Goal: Task Accomplishment & Management: Use online tool/utility

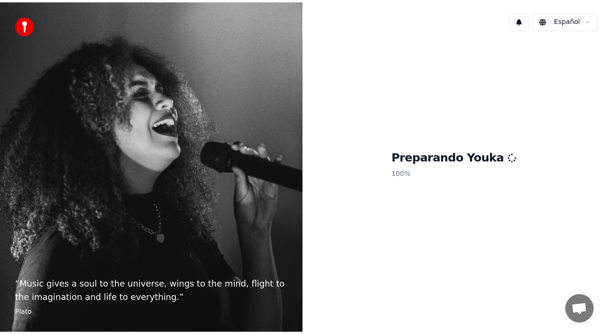
scroll to position [949, 0]
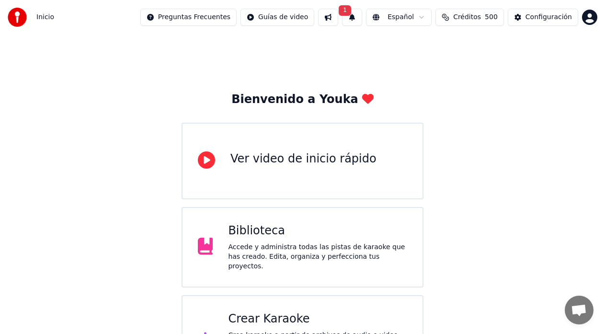
click at [356, 16] on button "1" at bounding box center [352, 17] width 20 height 17
click at [432, 47] on button "Actualizar" at bounding box center [433, 47] width 49 height 17
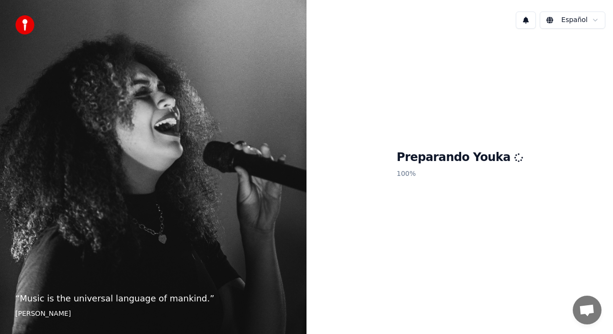
scroll to position [965, 0]
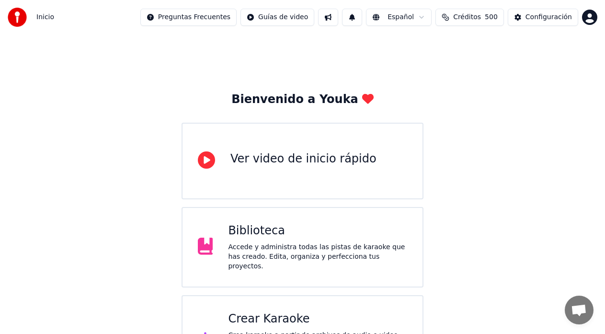
click at [260, 316] on div "Crear Karaoke" at bounding box center [317, 318] width 179 height 15
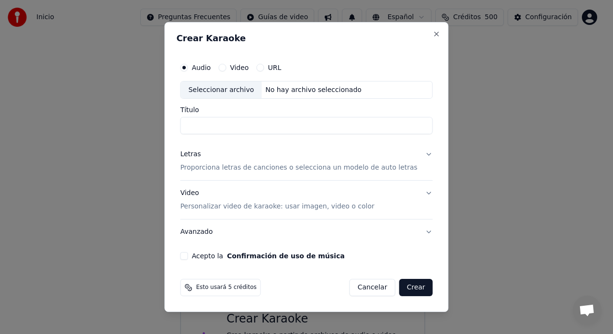
click at [225, 85] on div "Seleccionar archivo" at bounding box center [221, 89] width 81 height 17
type input "**********"
click at [418, 156] on button "Letras Proporciona letras de canciones o selecciona un modelo de auto letras" at bounding box center [306, 161] width 252 height 38
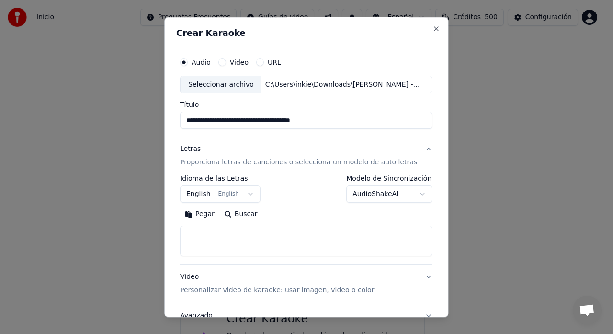
click at [251, 192] on button "English English" at bounding box center [220, 194] width 80 height 17
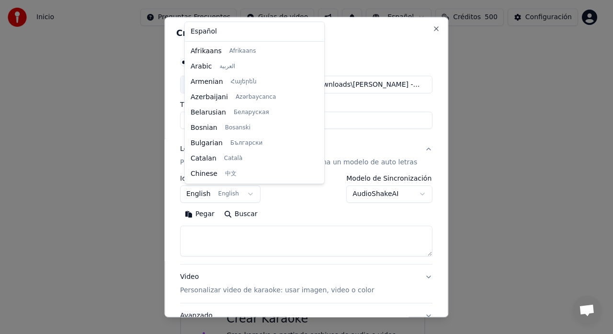
scroll to position [77, 0]
select select "**"
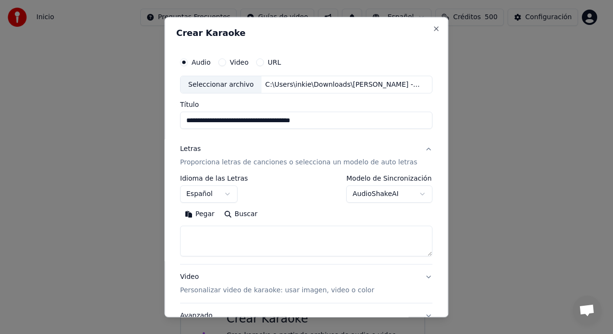
click at [235, 231] on textarea at bounding box center [306, 241] width 252 height 31
paste textarea "**********"
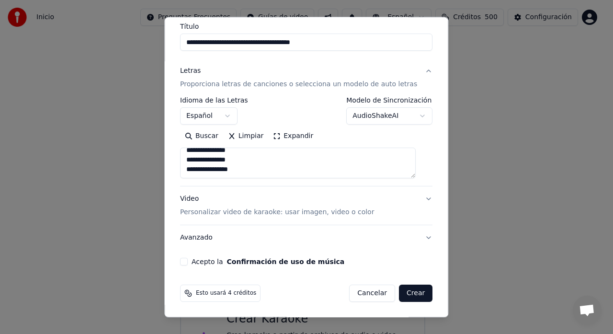
scroll to position [79, 0]
type textarea "**********"
click at [188, 262] on button "Acepto la Confirmación de uso de música" at bounding box center [184, 262] width 8 height 8
click at [406, 291] on button "Crear" at bounding box center [416, 292] width 34 height 17
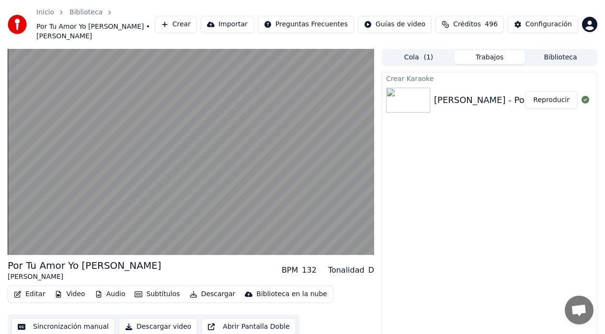
click at [552, 91] on button "Reproducir" at bounding box center [551, 99] width 53 height 17
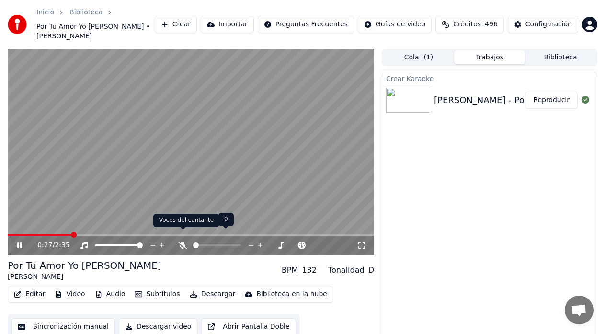
click at [182, 241] on icon at bounding box center [183, 245] width 10 height 8
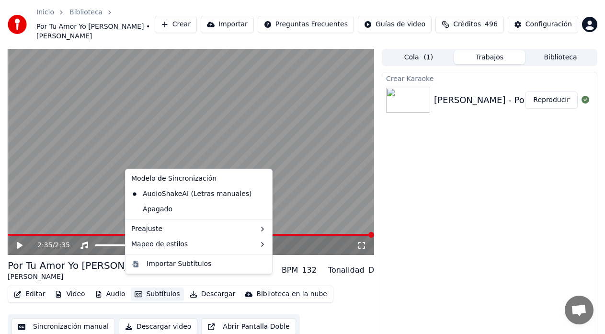
click at [153, 287] on button "Subtítulos" at bounding box center [157, 293] width 53 height 13
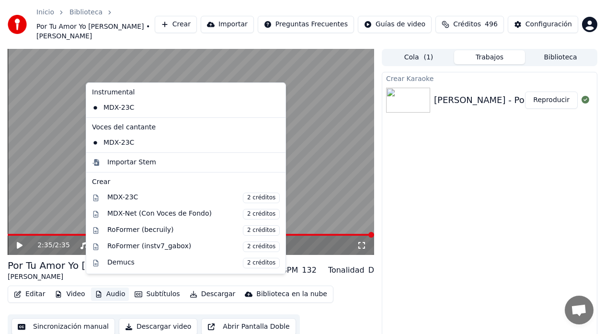
click at [99, 287] on button "Audio" at bounding box center [110, 293] width 38 height 13
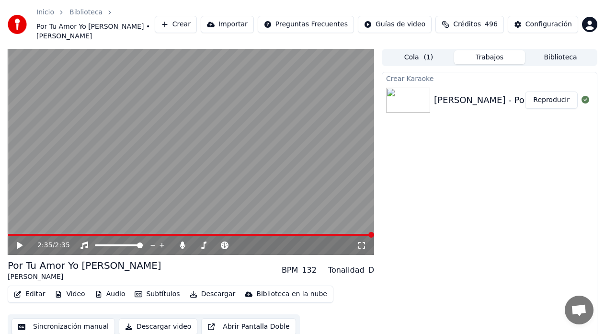
click at [96, 291] on icon "button" at bounding box center [99, 294] width 8 height 7
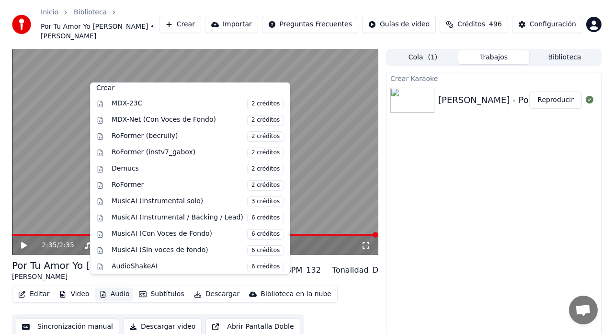
scroll to position [97, 0]
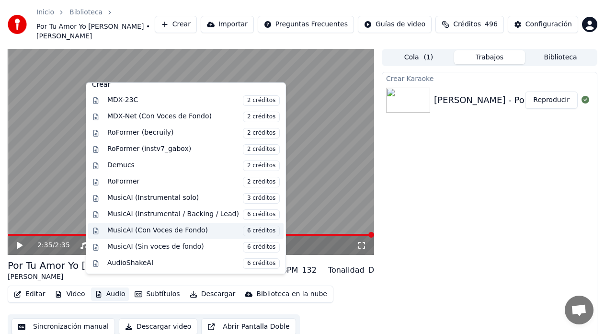
click at [169, 232] on div "MusicAI (Con Voces de Fondo) 6 créditos" at bounding box center [193, 231] width 172 height 11
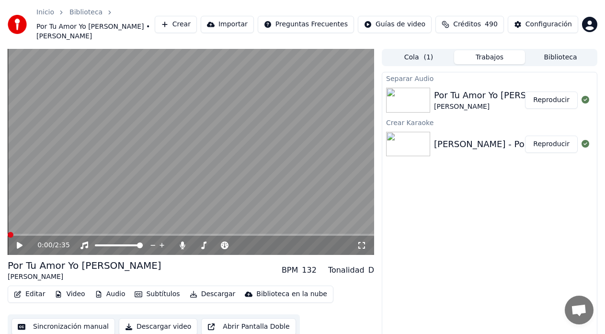
click at [556, 91] on button "Reproducir" at bounding box center [551, 99] width 53 height 17
click at [255, 224] on video at bounding box center [191, 152] width 366 height 206
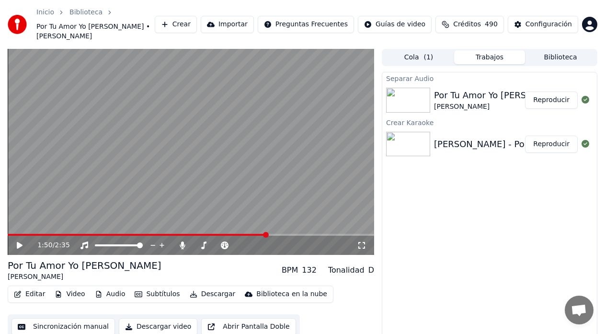
click at [267, 234] on span at bounding box center [191, 235] width 366 height 2
click at [18, 242] on icon at bounding box center [20, 245] width 6 height 7
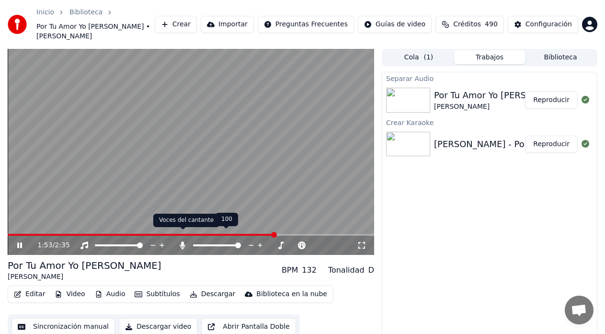
click at [183, 241] on icon at bounding box center [182, 245] width 5 height 8
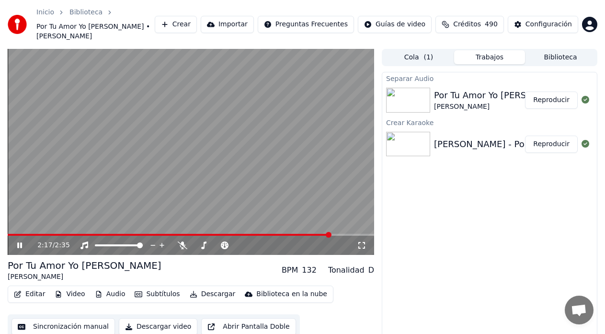
click at [551, 91] on button "Reproducir" at bounding box center [551, 99] width 53 height 17
click at [275, 234] on span at bounding box center [191, 235] width 366 height 2
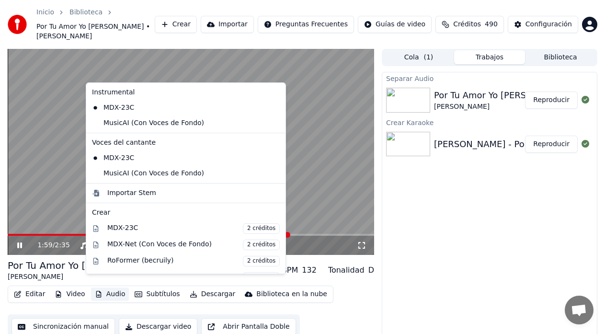
click at [112, 287] on button "Audio" at bounding box center [110, 293] width 38 height 13
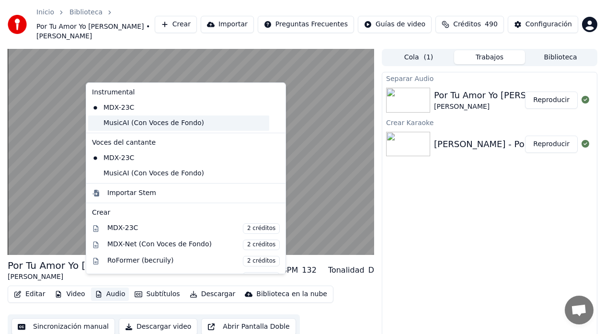
click at [138, 128] on div "MusicAI (Con Voces de Fondo)" at bounding box center [178, 122] width 181 height 15
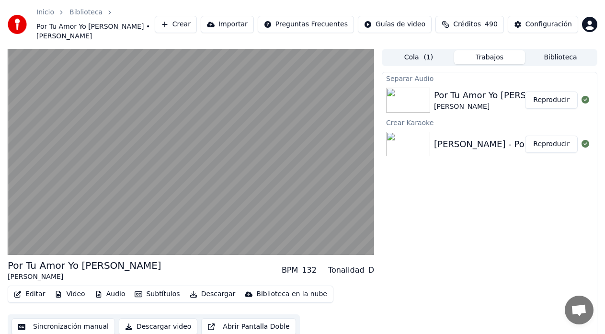
click at [109, 287] on button "Audio" at bounding box center [110, 293] width 38 height 13
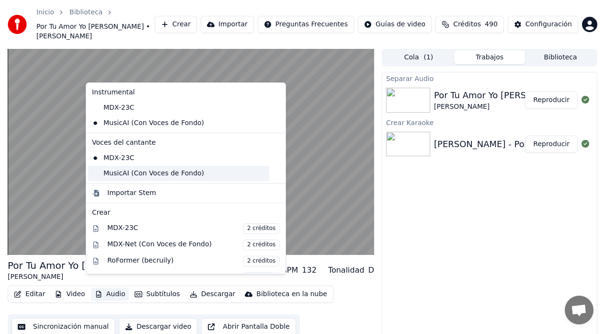
click at [126, 175] on div "MusicAI (Con Voces de Fondo)" at bounding box center [178, 173] width 181 height 15
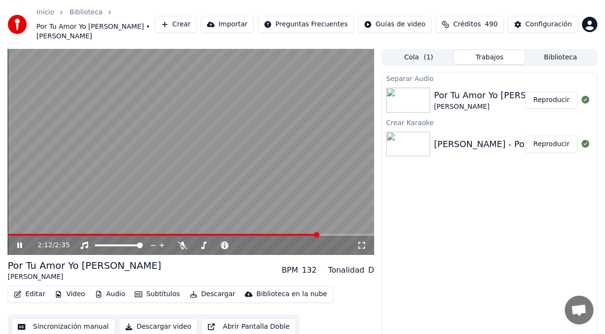
click at [318, 234] on span at bounding box center [163, 235] width 311 height 2
click at [302, 234] on span at bounding box center [155, 235] width 295 height 2
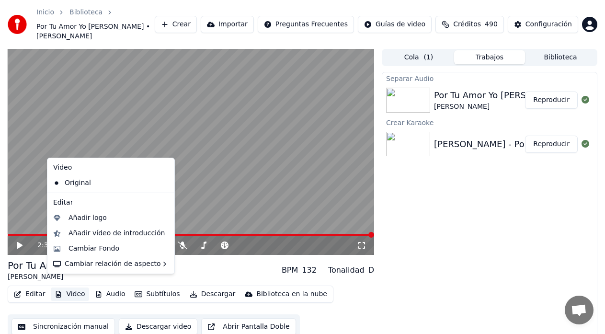
click at [66, 287] on button "Video" at bounding box center [70, 293] width 38 height 13
click at [83, 213] on div "Añadir logo" at bounding box center [87, 218] width 38 height 10
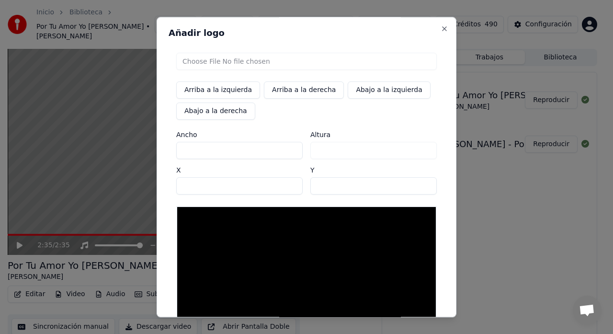
click at [211, 65] on input "file" at bounding box center [306, 61] width 261 height 17
type input "**********"
type input "***"
click at [290, 91] on button "Arriba a la derecha" at bounding box center [304, 89] width 80 height 17
type input "****"
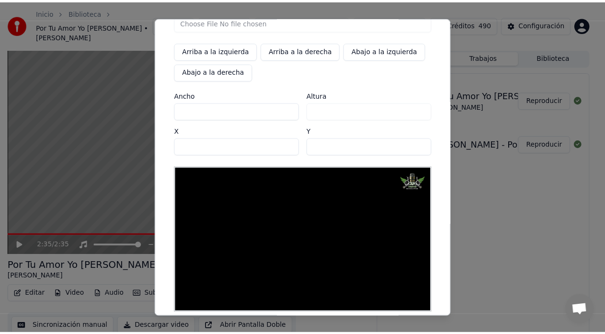
scroll to position [87, 0]
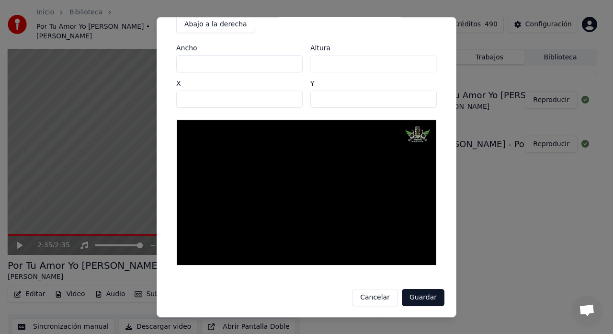
click at [420, 301] on button "Guardar" at bounding box center [423, 297] width 43 height 17
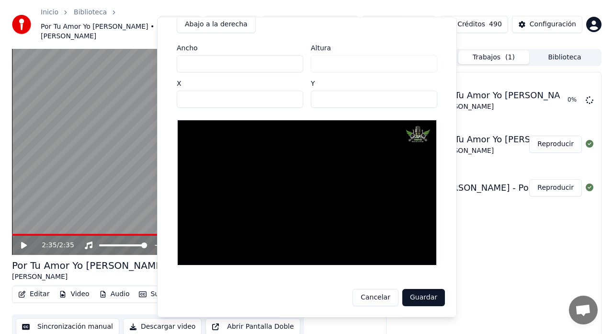
scroll to position [85, 0]
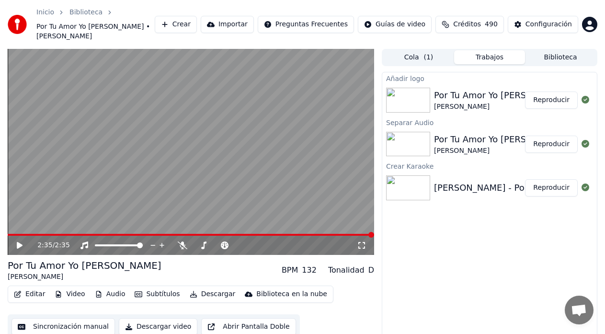
click at [554, 91] on button "Reproducir" at bounding box center [551, 99] width 53 height 17
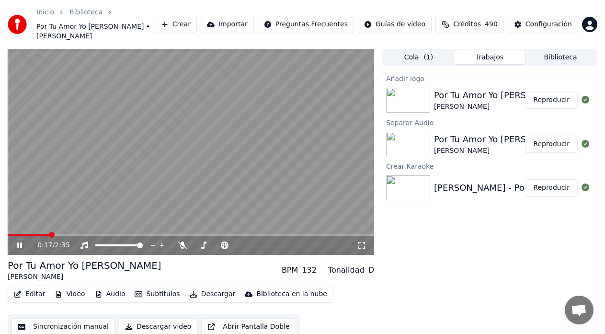
click at [19, 241] on icon at bounding box center [26, 245] width 22 height 8
click at [198, 287] on button "Descargar" at bounding box center [213, 293] width 54 height 13
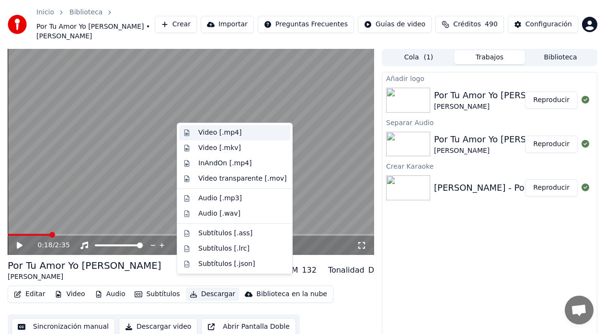
click at [208, 134] on div "Video [.mp4]" at bounding box center [219, 133] width 43 height 10
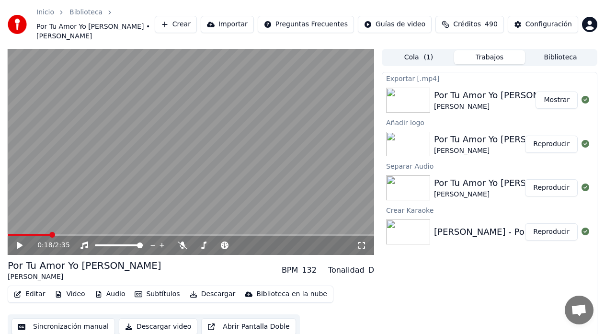
drag, startPoint x: 559, startPoint y: 88, endPoint x: 564, endPoint y: 84, distance: 6.8
click at [561, 91] on button "Mostrar" at bounding box center [556, 99] width 42 height 17
click at [313, 299] on div "Editar Video Audio Subtítulos Descargar Biblioteca en la nube Sincronización ma…" at bounding box center [191, 312] width 366 height 54
click at [197, 18] on button "Crear" at bounding box center [176, 24] width 42 height 17
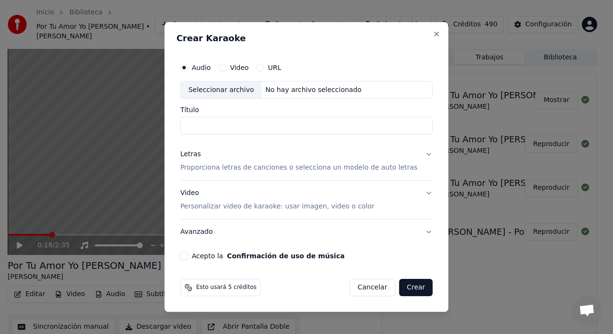
drag, startPoint x: 276, startPoint y: 69, endPoint x: 271, endPoint y: 72, distance: 6.2
click at [275, 70] on div "URL" at bounding box center [268, 68] width 25 height 8
click at [264, 68] on button "URL" at bounding box center [260, 68] width 8 height 8
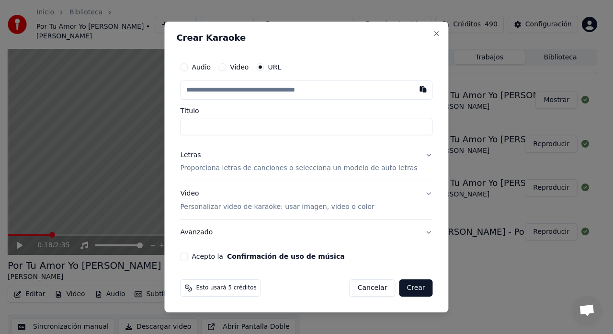
click at [282, 90] on input "text" at bounding box center [306, 89] width 252 height 19
click at [414, 94] on button "button" at bounding box center [423, 88] width 19 height 17
type input "**********"
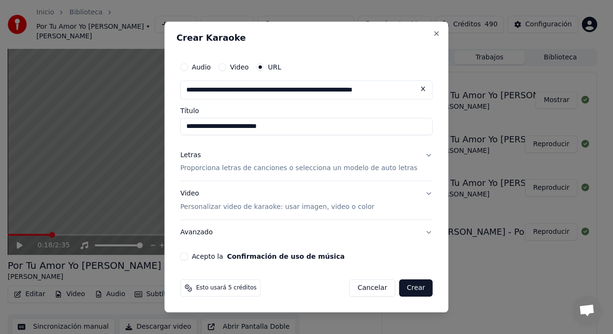
click at [418, 155] on button "Letras Proporciona letras de canciones o selecciona un modelo de auto letras" at bounding box center [306, 162] width 252 height 38
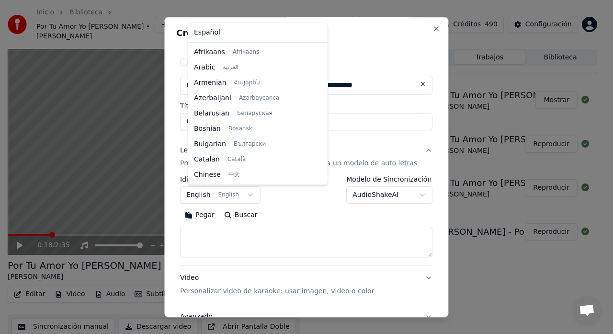
click at [253, 199] on body "Inicio Biblioteca Por Tu Amor Yo Doy la Gloria • Ramón Torres Crear Importar Pr…" at bounding box center [302, 167] width 605 height 334
select select "**"
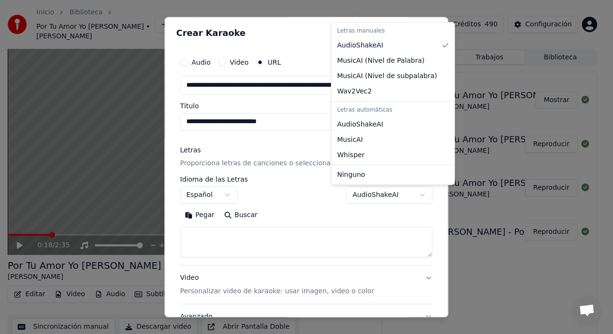
click at [410, 195] on body "Inicio Biblioteca Por Tu Amor Yo Doy la Gloria • Ramón Torres Crear Importar Pr…" at bounding box center [302, 167] width 605 height 334
select select "**********"
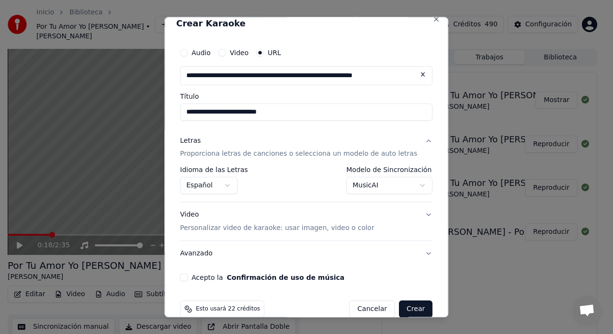
scroll to position [26, 0]
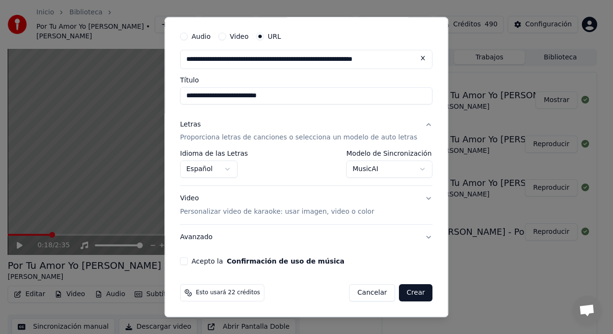
click at [188, 262] on button "Acepto la Confirmación de uso de música" at bounding box center [184, 262] width 8 height 8
click at [410, 199] on button "Video Personalizar video de karaoke: usar imagen, video o color" at bounding box center [306, 205] width 252 height 38
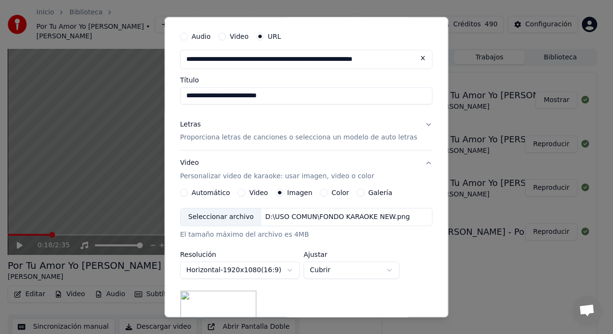
click at [415, 166] on button "Video Personalizar video de karaoke: usar imagen, video o color" at bounding box center [306, 170] width 252 height 38
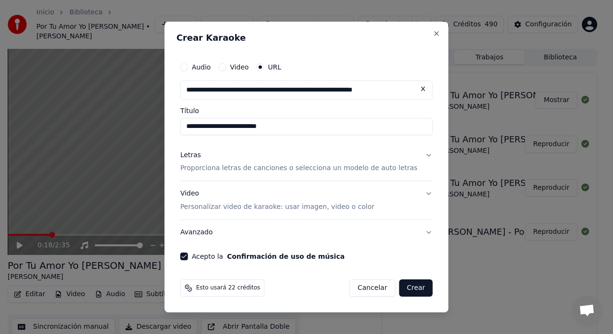
click at [416, 231] on button "Avanzado" at bounding box center [306, 232] width 252 height 25
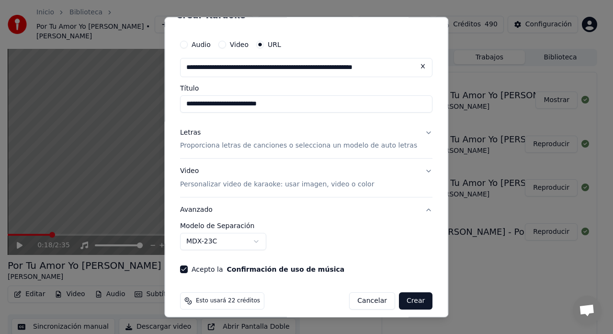
scroll to position [26, 0]
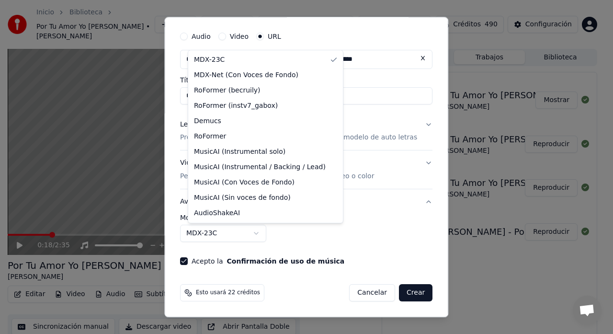
click at [264, 234] on body "Inicio Biblioteca Por Tu Amor Yo Doy la Gloria • Ramón Torres Crear Importar Pr…" at bounding box center [302, 167] width 605 height 334
click at [370, 216] on body "Inicio Biblioteca Por Tu Amor Yo Doy la Gloria • Ramón Torres Crear Importar Pr…" at bounding box center [302, 167] width 605 height 334
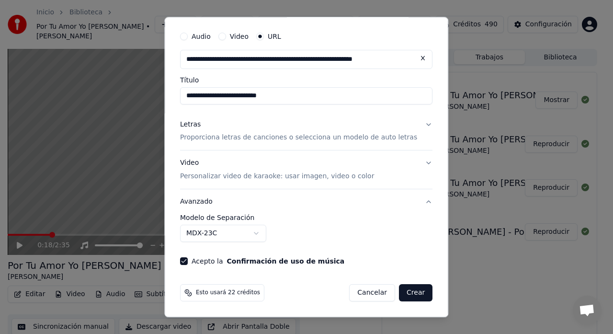
click at [401, 290] on button "Crear" at bounding box center [416, 292] width 34 height 17
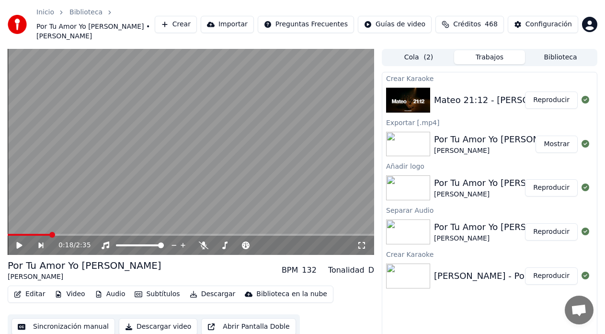
click at [553, 93] on button "Reproducir" at bounding box center [551, 99] width 53 height 17
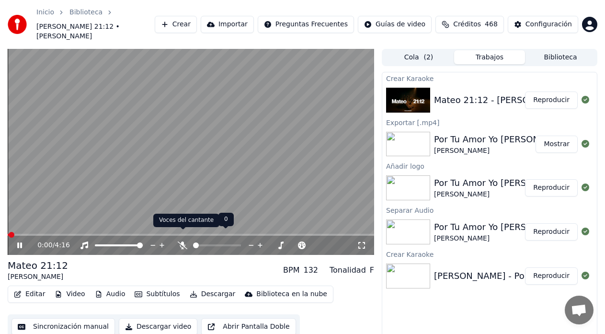
click at [184, 241] on icon at bounding box center [183, 245] width 10 height 8
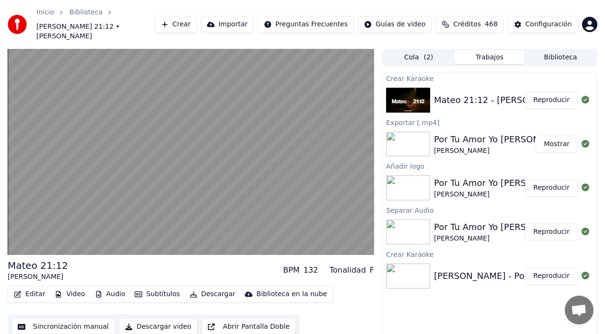
click at [31, 287] on button "Editar" at bounding box center [29, 293] width 39 height 13
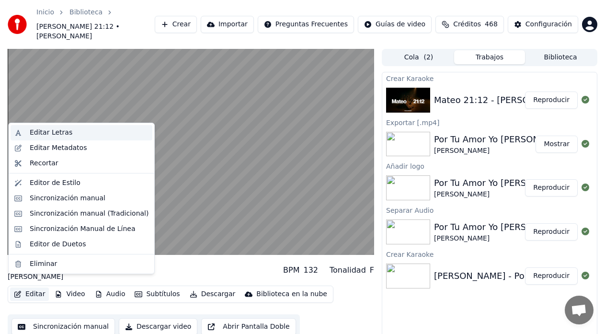
click at [68, 131] on div "Editar Letras" at bounding box center [89, 133] width 119 height 10
click at [25, 287] on button "Editar" at bounding box center [29, 293] width 39 height 13
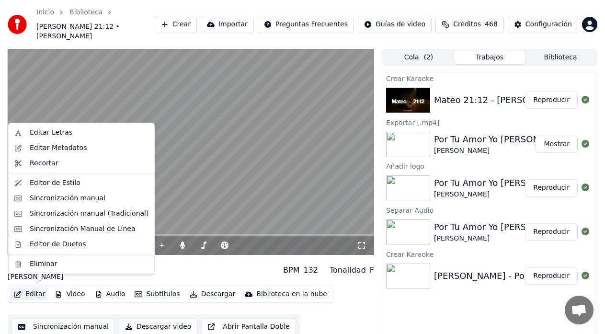
click at [198, 169] on video at bounding box center [191, 152] width 366 height 206
click at [34, 287] on button "Editar" at bounding box center [29, 293] width 39 height 13
click at [53, 133] on div "Editar Letras" at bounding box center [51, 133] width 43 height 10
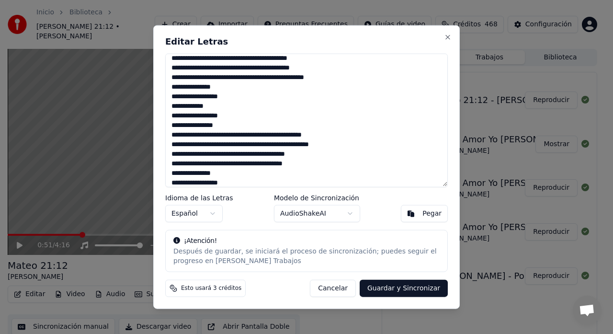
scroll to position [143, 0]
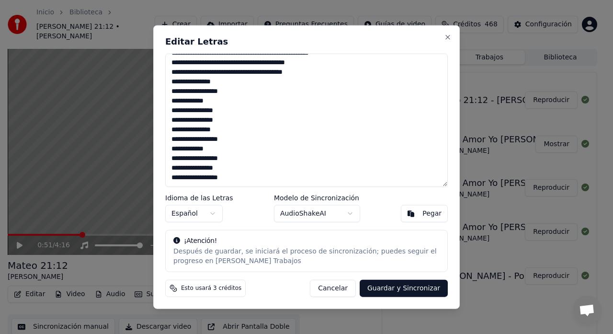
drag, startPoint x: 170, startPoint y: 60, endPoint x: 256, endPoint y: 165, distance: 135.1
click at [256, 165] on textarea "**********" at bounding box center [306, 120] width 283 height 134
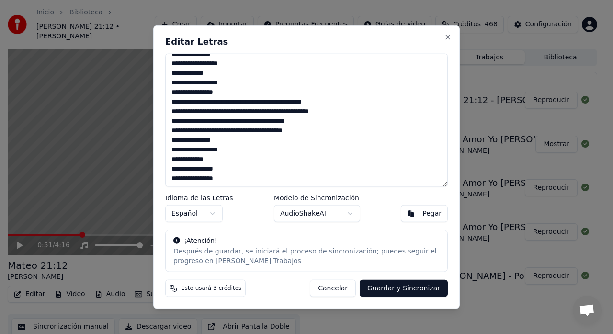
scroll to position [0, 0]
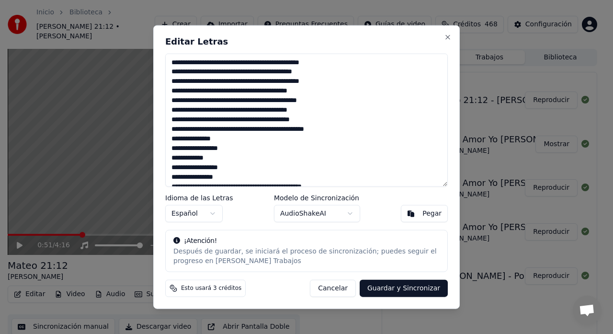
drag, startPoint x: 243, startPoint y: 175, endPoint x: 155, endPoint y: 44, distance: 158.1
click at [161, 38] on div "**********" at bounding box center [306, 167] width 307 height 284
click at [448, 36] on button "Close" at bounding box center [448, 37] width 8 height 8
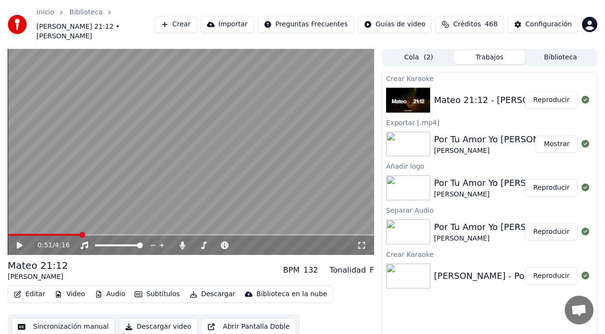
click at [211, 288] on button "Descargar" at bounding box center [213, 293] width 54 height 13
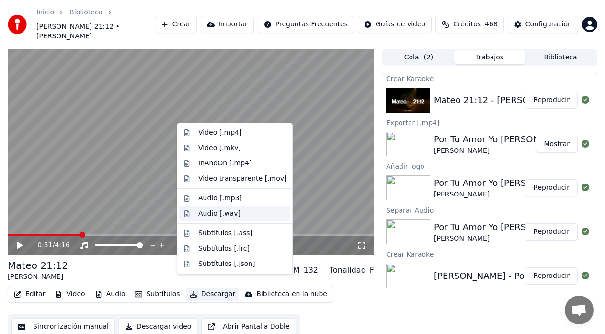
click at [216, 213] on div "Audio [.wav]" at bounding box center [219, 214] width 42 height 10
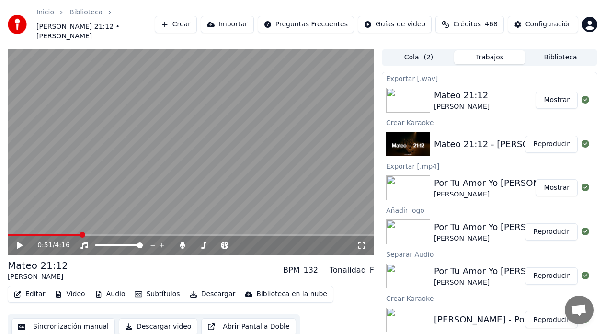
click at [559, 91] on button "Mostrar" at bounding box center [556, 99] width 42 height 17
click at [35, 287] on button "Editar" at bounding box center [29, 293] width 39 height 13
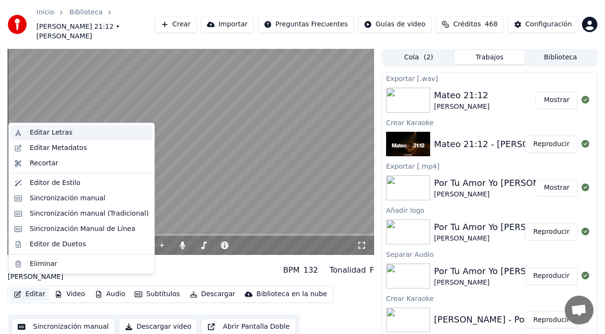
click at [60, 133] on div "Editar Letras" at bounding box center [51, 133] width 43 height 10
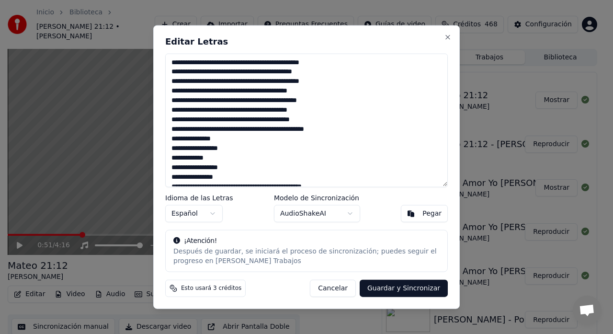
scroll to position [143, 0]
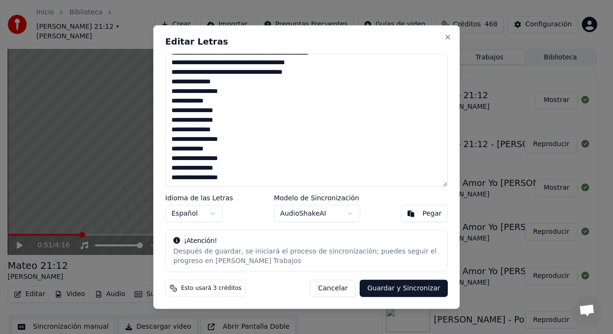
drag, startPoint x: 169, startPoint y: 65, endPoint x: 291, endPoint y: 189, distance: 174.4
click at [291, 189] on div "**********" at bounding box center [306, 167] width 307 height 284
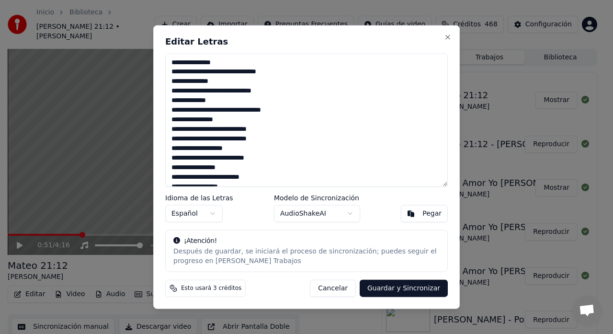
scroll to position [292, 0]
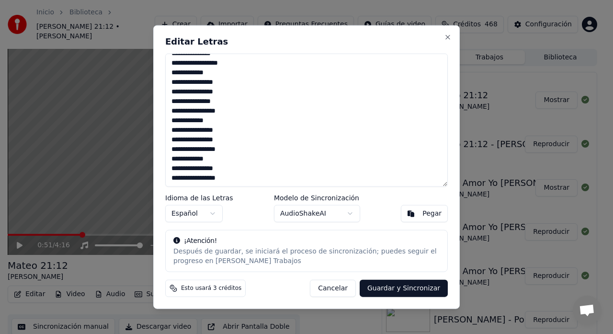
click at [380, 294] on button "Guardar y Sincronizar" at bounding box center [404, 288] width 88 height 17
type textarea "**********"
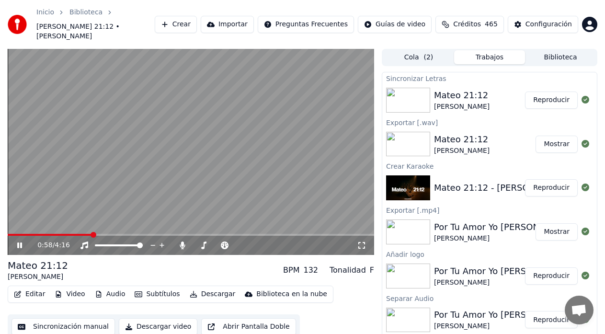
click at [544, 91] on button "Reproducir" at bounding box center [551, 99] width 53 height 17
click at [20, 291] on icon "button" at bounding box center [18, 294] width 8 height 7
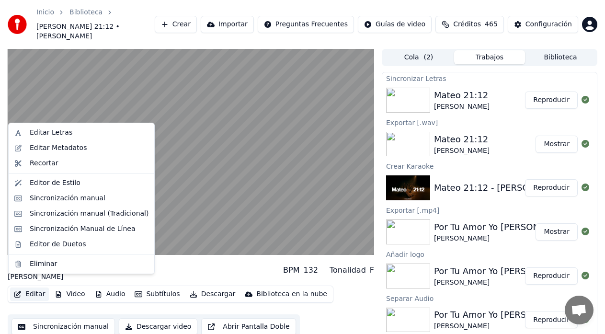
click at [27, 287] on button "Editar" at bounding box center [29, 293] width 39 height 13
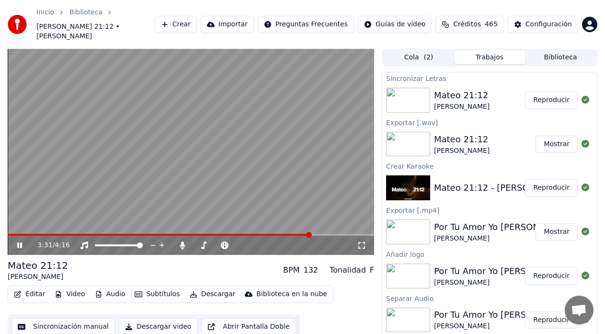
click at [19, 242] on icon at bounding box center [19, 245] width 5 height 6
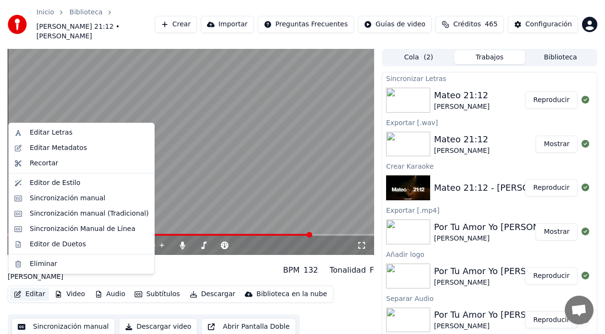
click at [34, 287] on button "Editar" at bounding box center [29, 293] width 39 height 13
click at [54, 138] on div "Editar Letras" at bounding box center [82, 132] width 142 height 15
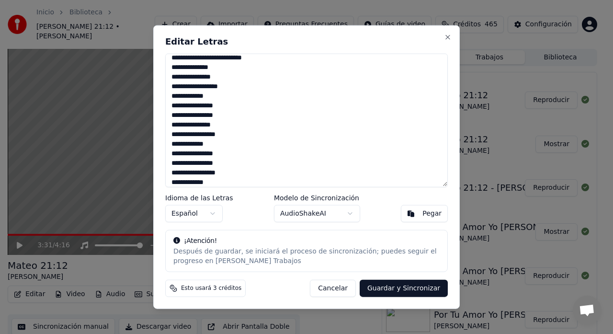
scroll to position [249, 0]
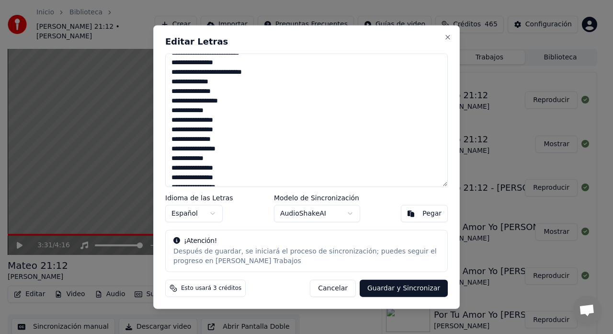
click at [183, 131] on textarea "**********" at bounding box center [306, 120] width 283 height 134
click at [245, 138] on textarea "**********" at bounding box center [306, 120] width 283 height 134
drag, startPoint x: 183, startPoint y: 100, endPoint x: 181, endPoint y: 106, distance: 6.9
click at [183, 101] on textarea "**********" at bounding box center [306, 120] width 283 height 134
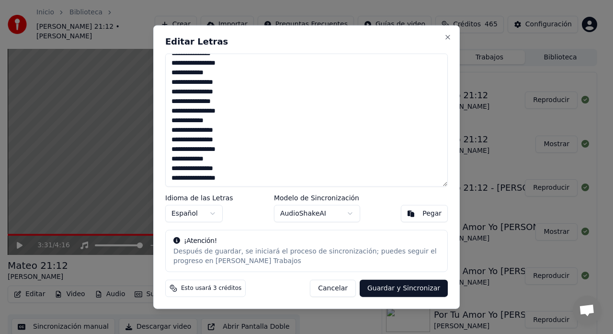
drag, startPoint x: 232, startPoint y: 169, endPoint x: 167, endPoint y: 144, distance: 69.5
click at [167, 143] on textarea "**********" at bounding box center [306, 120] width 283 height 134
click at [390, 293] on button "Guardar y Sincronizar" at bounding box center [404, 288] width 88 height 17
type textarea "**********"
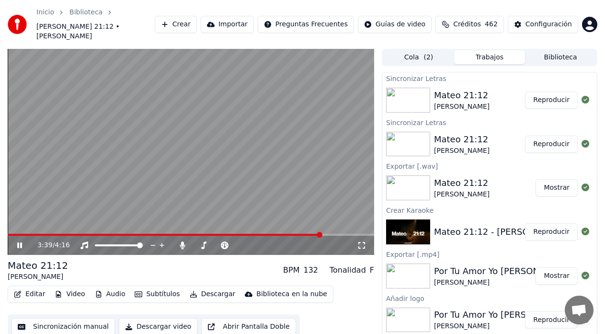
click at [542, 92] on button "Reproducir" at bounding box center [551, 99] width 53 height 17
click at [273, 234] on span at bounding box center [191, 235] width 366 height 2
click at [233, 234] on span at bounding box center [163, 235] width 310 height 2
click at [222, 234] on span at bounding box center [115, 235] width 215 height 2
click at [17, 241] on icon at bounding box center [26, 245] width 22 height 8
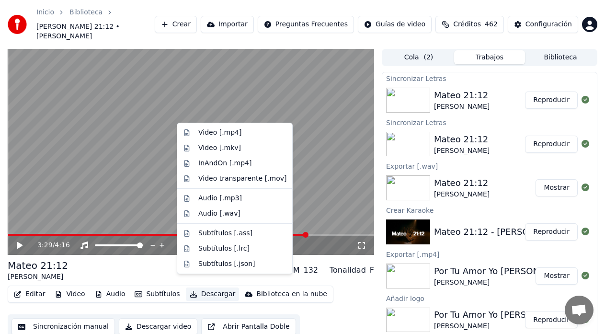
click at [193, 287] on button "Descargar" at bounding box center [213, 293] width 54 height 13
click at [231, 131] on div "Video [.mp4]" at bounding box center [219, 133] width 43 height 10
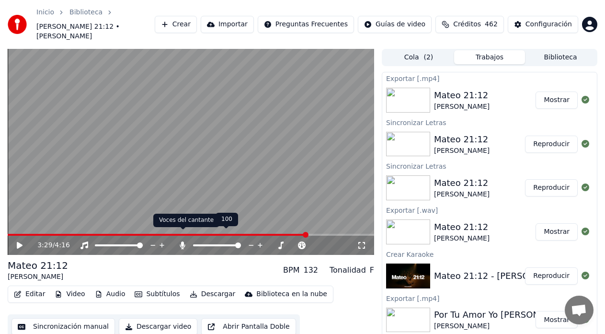
click at [182, 241] on icon at bounding box center [182, 245] width 5 height 8
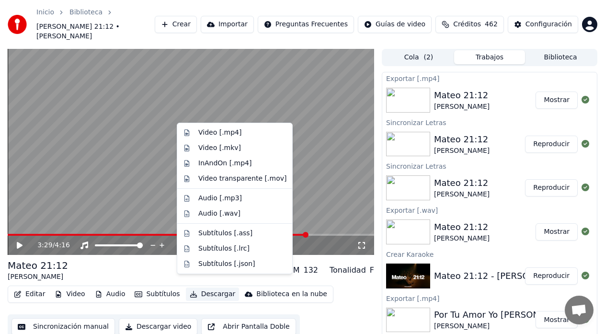
click at [190, 291] on icon "button" at bounding box center [194, 294] width 8 height 7
click at [219, 131] on div "Video [.mp4]" at bounding box center [219, 133] width 43 height 10
